Goal: Navigation & Orientation: Locate item on page

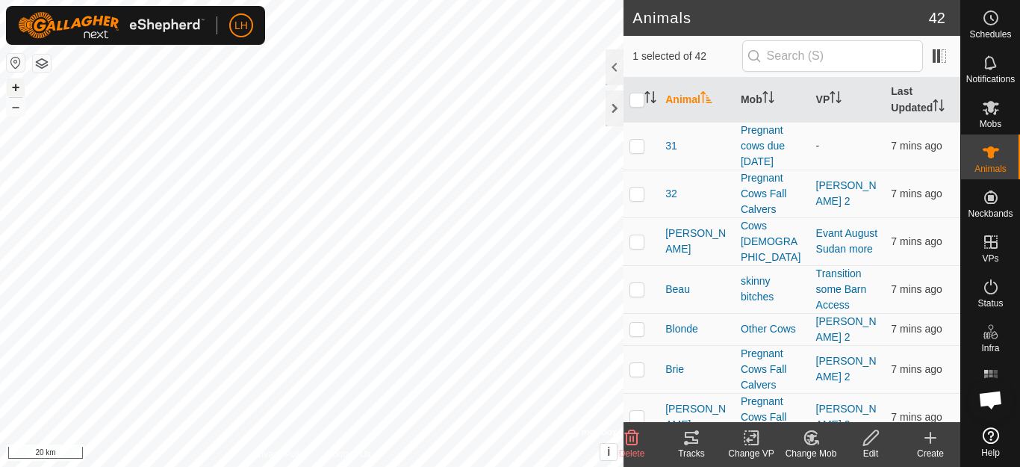
click at [13, 87] on button "+" at bounding box center [16, 87] width 18 height 18
click at [18, 86] on button "+" at bounding box center [16, 87] width 18 height 18
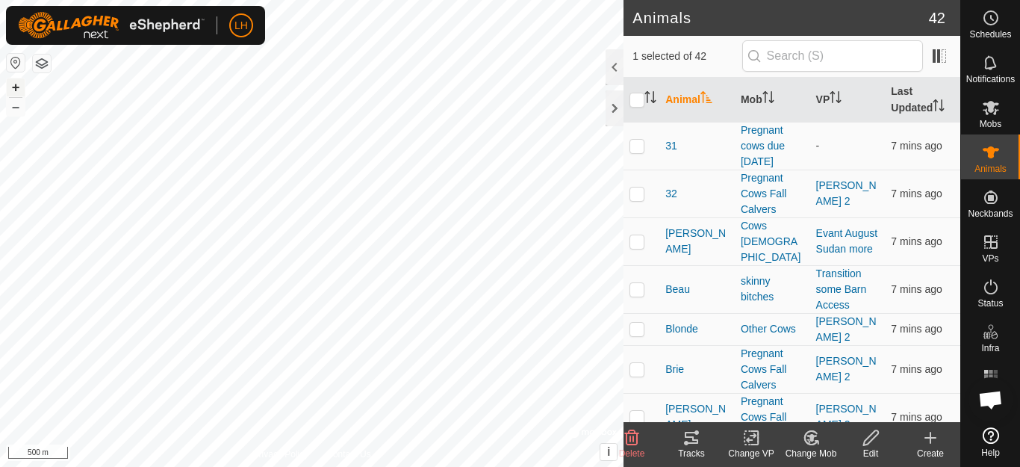
click at [15, 90] on button "+" at bounding box center [16, 87] width 18 height 18
click at [13, 87] on button "+" at bounding box center [16, 87] width 18 height 18
click at [14, 90] on button "+" at bounding box center [16, 87] width 18 height 18
click at [16, 87] on button "+" at bounding box center [16, 87] width 18 height 18
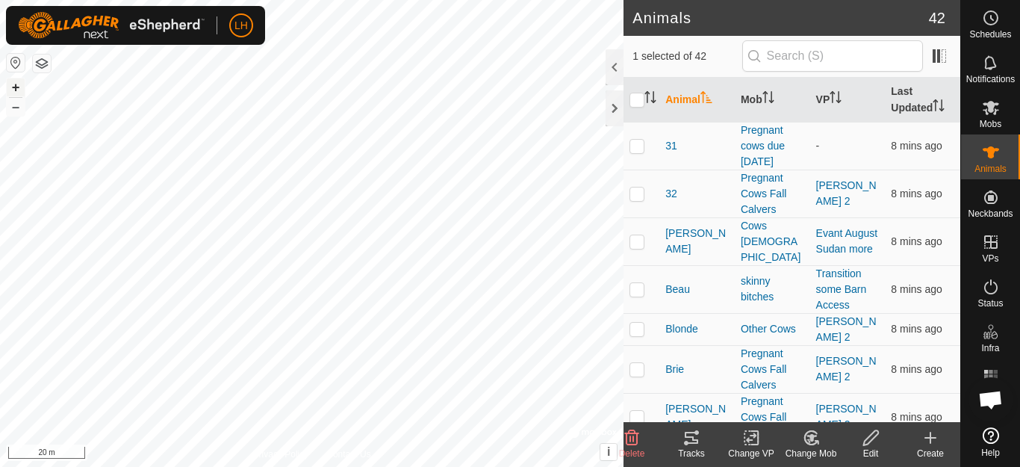
click at [12, 86] on button "+" at bounding box center [16, 87] width 18 height 18
click at [16, 111] on button "–" at bounding box center [16, 107] width 18 height 18
click at [16, 108] on button "–" at bounding box center [16, 107] width 18 height 18
